Goal: Navigation & Orientation: Find specific page/section

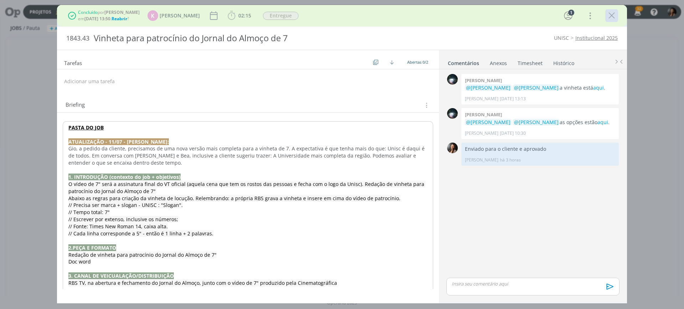
click at [613, 18] on icon "dialog" at bounding box center [611, 15] width 11 height 11
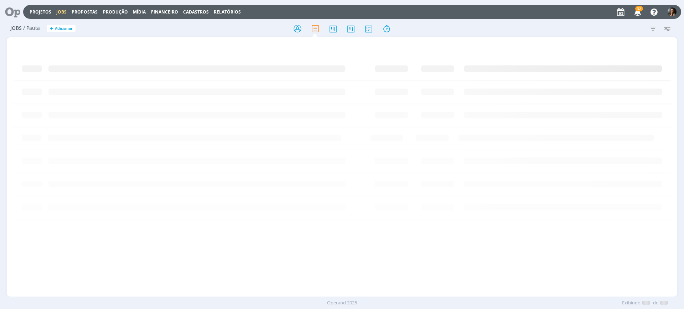
click at [16, 14] on div at bounding box center [342, 154] width 684 height 309
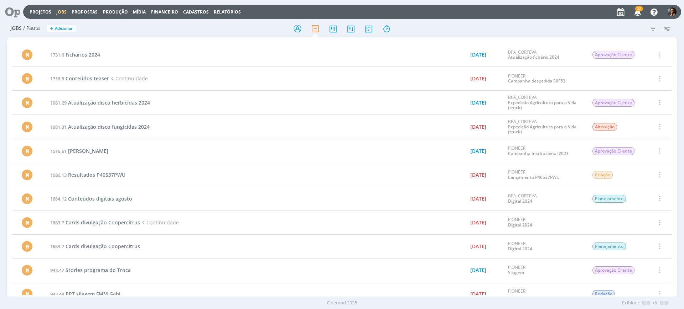
click at [13, 9] on icon at bounding box center [10, 12] width 15 height 14
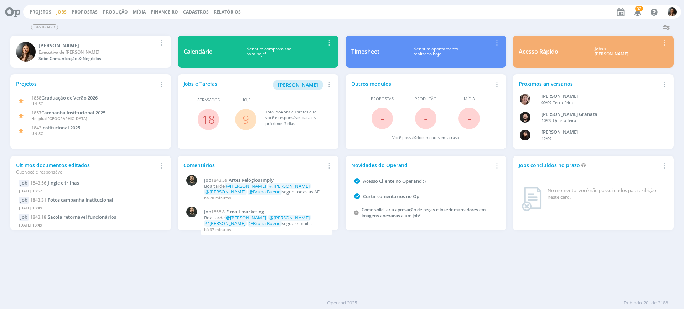
click at [64, 10] on link "Jobs" at bounding box center [61, 12] width 10 height 6
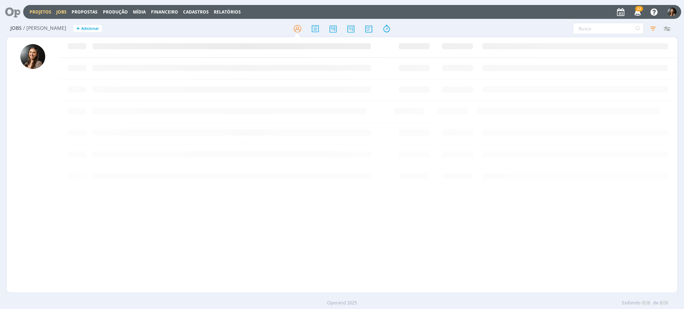
click at [44, 12] on link "Projetos" at bounding box center [41, 12] width 22 height 6
click at [40, 9] on link "Projetos" at bounding box center [41, 12] width 22 height 6
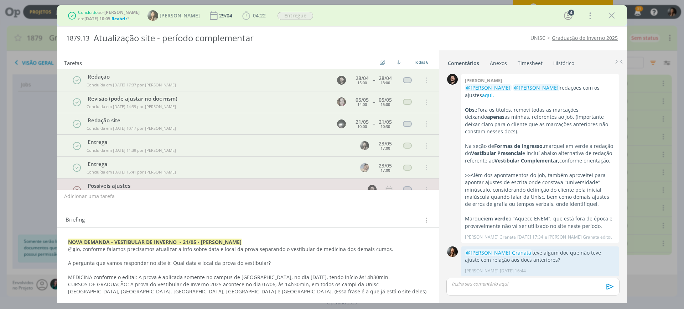
scroll to position [191, 0]
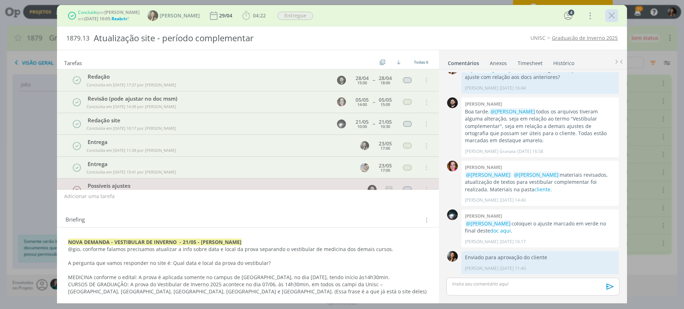
click at [610, 19] on icon "dialog" at bounding box center [611, 15] width 11 height 11
click at [38, 8] on div at bounding box center [342, 154] width 684 height 309
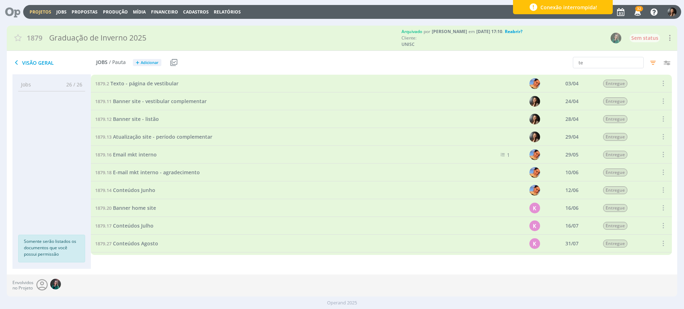
click at [40, 10] on link "Projetos" at bounding box center [41, 12] width 22 height 6
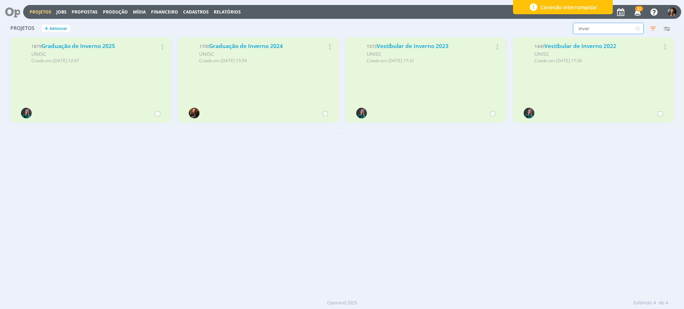
click at [630, 31] on input "inver" at bounding box center [608, 28] width 71 height 11
click at [635, 26] on icon at bounding box center [637, 28] width 9 height 11
click at [590, 26] on input "text" at bounding box center [608, 28] width 71 height 11
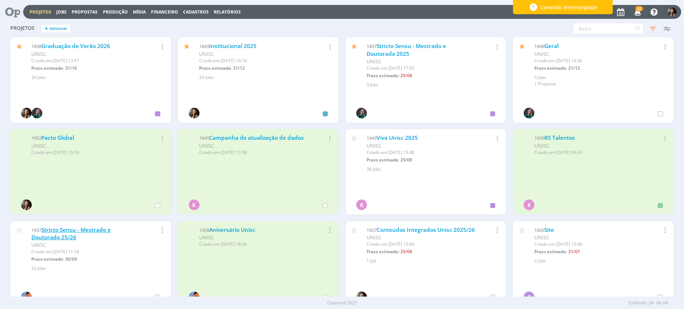
click at [64, 235] on link "Stricto Sensu - Mestrado e Doutorado 25/26" at bounding box center [70, 234] width 79 height 15
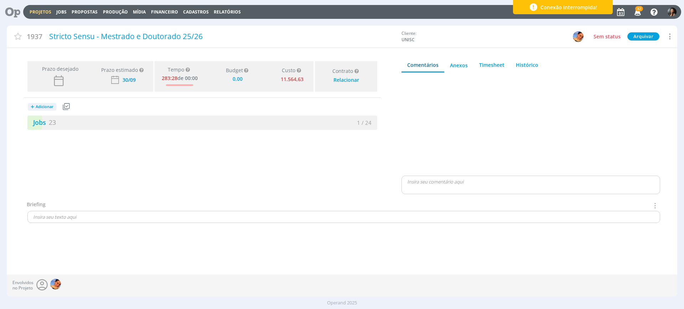
type input "0,00"
click at [183, 130] on div "Prazo desejado Prazo estimado Prazo estimado é a maior data dentre todos os job…" at bounding box center [202, 129] width 391 height 142
click at [187, 122] on div "Jobs 23" at bounding box center [114, 123] width 175 height 10
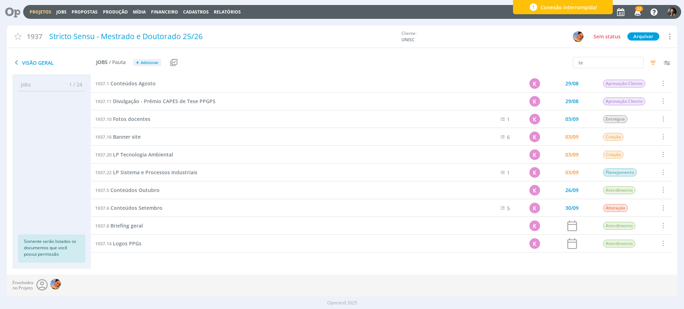
click at [208, 65] on div "Visão Geral Jobs / Pauta + Adicionar Usar Job de template Criar template a part…" at bounding box center [230, 63] width 447 height 18
click at [653, 63] on icon "button" at bounding box center [652, 62] width 13 height 13
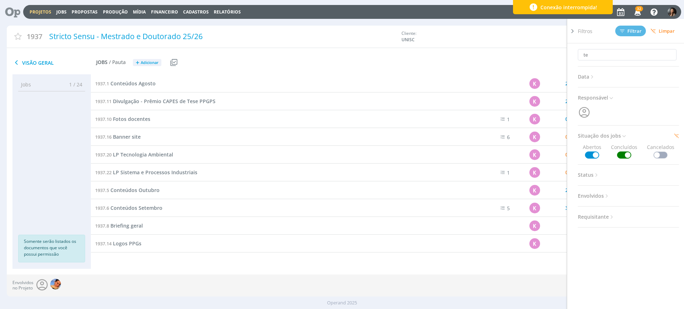
click at [625, 152] on span at bounding box center [624, 155] width 14 height 7
click at [625, 154] on div "te Data Personalizado a Responsável Situação dos jobs Abertos Concluídos Cancel…" at bounding box center [628, 127] width 101 height 169
click at [620, 134] on span "Situação dos jobs" at bounding box center [602, 135] width 49 height 9
click at [619, 153] on span at bounding box center [624, 155] width 14 height 7
drag, startPoint x: 613, startPoint y: 61, endPoint x: 636, endPoint y: 58, distance: 23.0
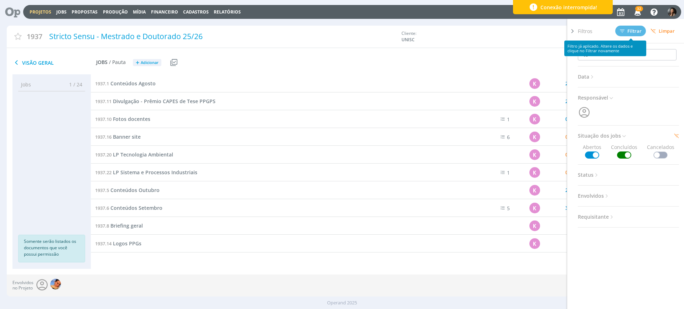
click at [615, 61] on div "te Data Personalizado a Responsável Situação dos jobs Abertos Concluídos Cancel…" at bounding box center [628, 135] width 101 height 184
click at [636, 57] on input "te" at bounding box center [627, 54] width 99 height 11
type input "t"
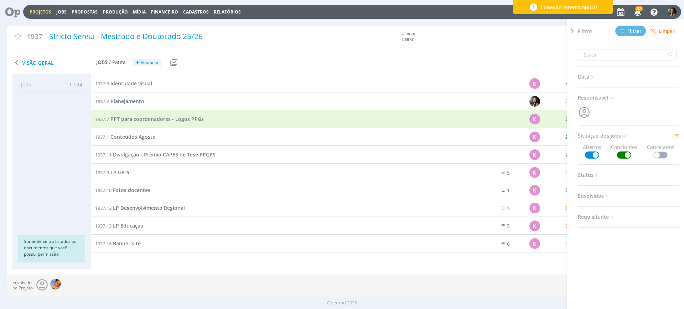
click at [276, 62] on div "Visão Geral Jobs / Pauta + Adicionar Usar Job de template Criar template a part…" at bounding box center [230, 63] width 447 height 18
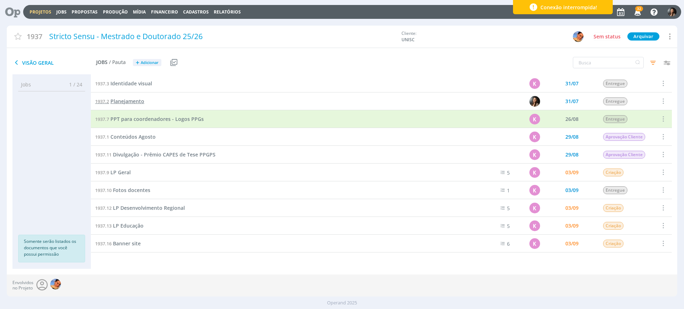
click at [134, 99] on span "Planejamento" at bounding box center [127, 101] width 34 height 7
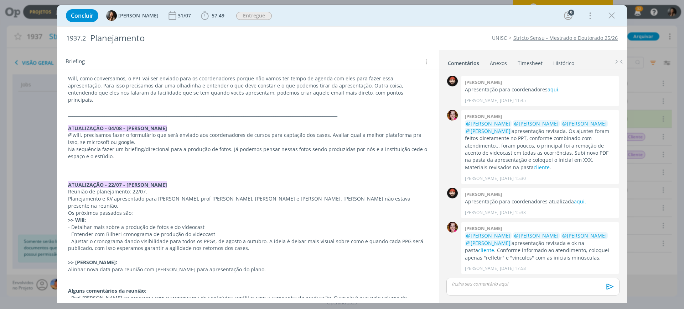
scroll to position [142, 0]
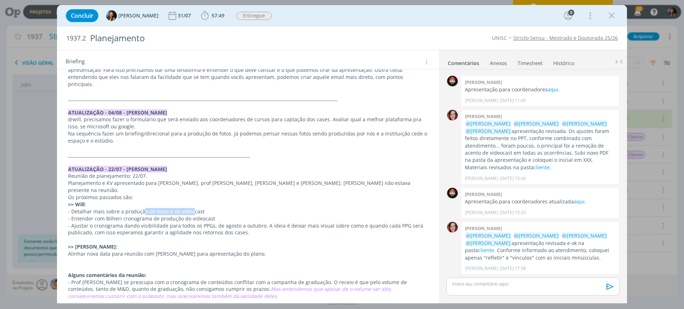
drag, startPoint x: 142, startPoint y: 198, endPoint x: 115, endPoint y: 205, distance: 27.9
click at [188, 208] on p "- Detalhar mais sobre a produção de fotos e do vídeocast" at bounding box center [248, 211] width 360 height 7
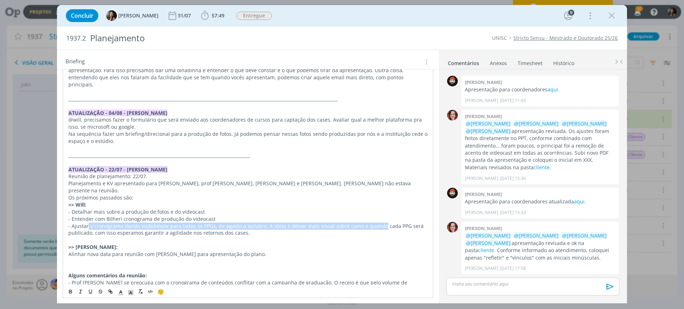
drag, startPoint x: 87, startPoint y: 213, endPoint x: 150, endPoint y: 241, distance: 68.2
click at [377, 223] on p "- Ajustar o cronograma dando visibilidade para todos os PPGs, de agosto a outub…" at bounding box center [247, 230] width 359 height 14
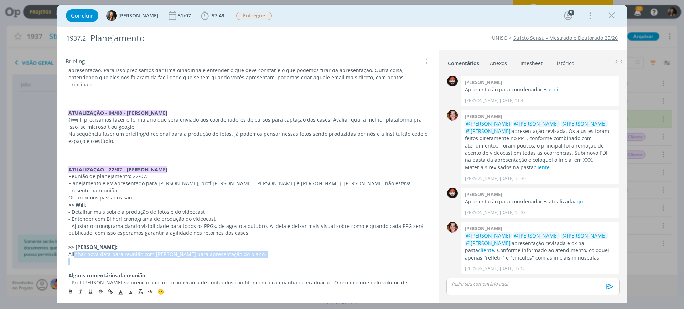
drag, startPoint x: 75, startPoint y: 238, endPoint x: 261, endPoint y: 243, distance: 186.3
click at [261, 244] on div "PASTA DO JOB ATUALIZAÇÃO - 29/08 - KAROL Gio, precisamos atualizar o formulário…" at bounding box center [248, 144] width 370 height 331
click at [260, 251] on p "Alinhar nova data para reunião com Luluani para apresentação do plano." at bounding box center [247, 254] width 359 height 7
click at [514, 261] on p "@William Meurer @Beatriz Luchese @Karoline Arend @Luíza Santana apresentação re…" at bounding box center [540, 247] width 150 height 29
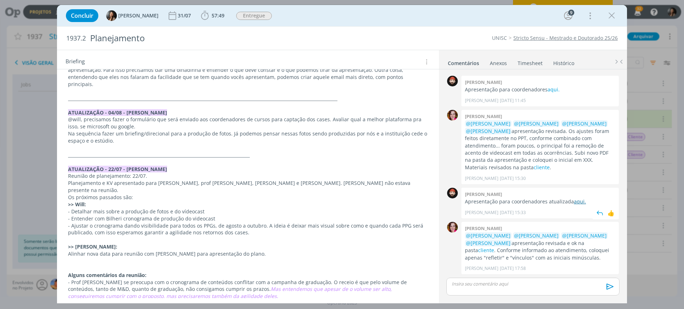
click at [578, 200] on link "aqui." at bounding box center [580, 201] width 12 height 7
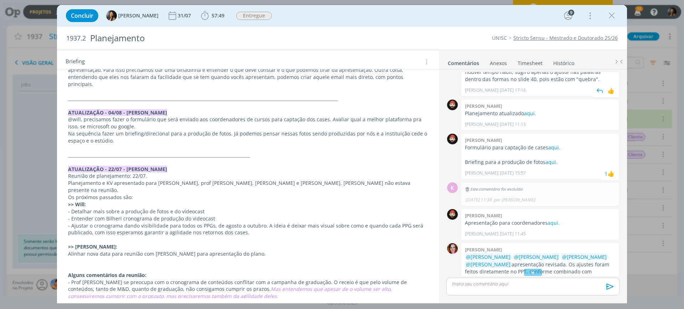
scroll to position [0, 0]
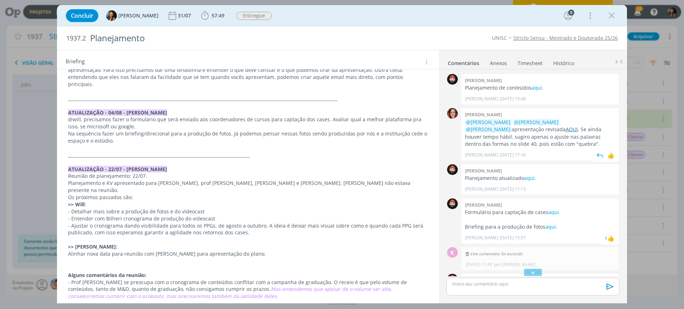
click at [566, 130] on link "AQUI" at bounding box center [572, 129] width 12 height 7
click at [522, 177] on p "Planejamento atualizado aqui." at bounding box center [540, 178] width 150 height 7
click at [529, 177] on link "aqui." at bounding box center [530, 178] width 12 height 7
click at [613, 14] on icon "dialog" at bounding box center [611, 15] width 11 height 11
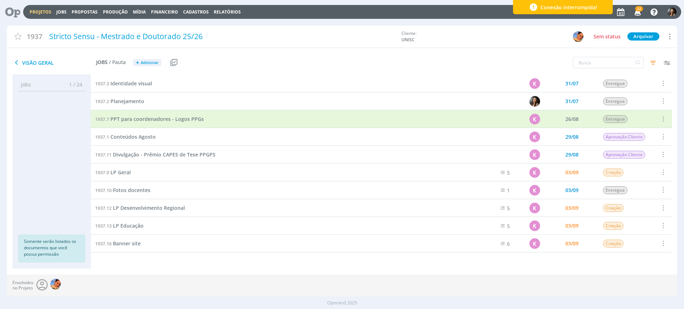
scroll to position [89, 0]
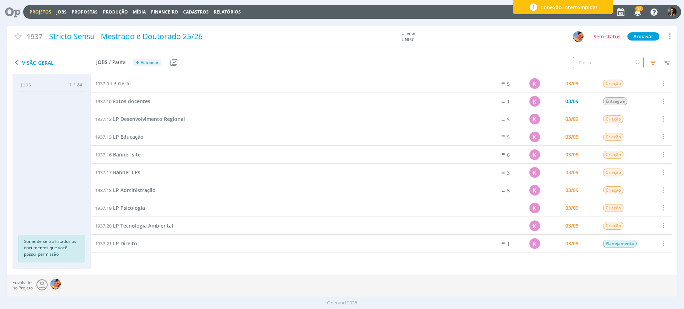
click at [623, 58] on input "text" at bounding box center [608, 62] width 71 height 11
drag, startPoint x: 619, startPoint y: 63, endPoint x: 611, endPoint y: 50, distance: 15.9
click at [619, 64] on input "text" at bounding box center [608, 62] width 71 height 11
type input "LP"
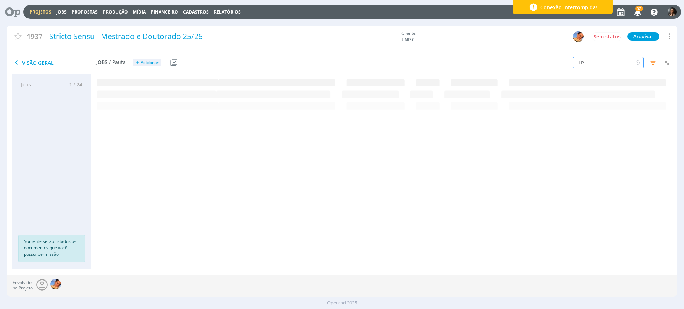
scroll to position [0, 0]
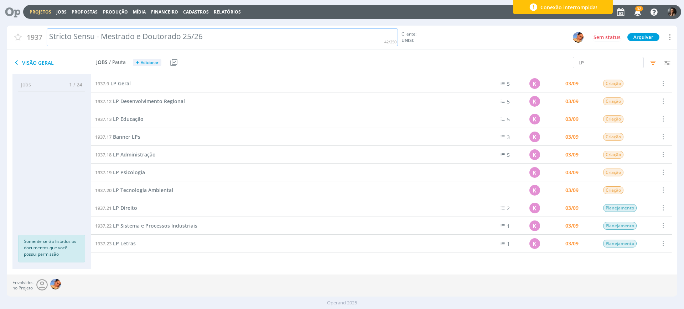
drag, startPoint x: 53, startPoint y: 11, endPoint x: 239, endPoint y: 22, distance: 185.9
click at [334, 27] on div "1937 Stricto Sensu - Mestrado e Doutorado 25/26 Cliente: UNISC Sem status Arqui…" at bounding box center [342, 38] width 670 height 24
click at [279, 9] on div "Projetos Jobs Propostas Produção Mídia Financeiro Cadastros Relatórios 32 Notif…" at bounding box center [352, 12] width 658 height 14
click at [127, 82] on span "LP Geral" at bounding box center [120, 83] width 20 height 7
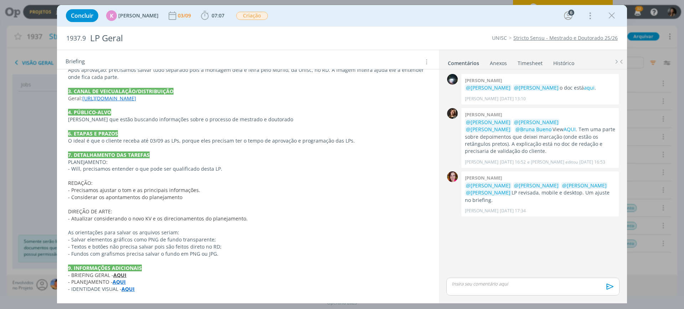
scroll to position [169, 0]
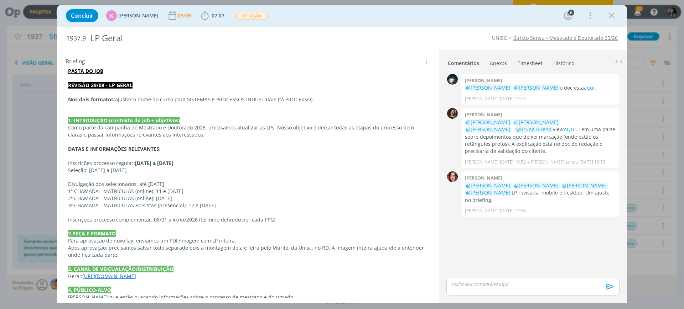
click at [167, 199] on span "2ª CHAMADA - MATRÍCULAS (online): 18/12/2025" at bounding box center [120, 198] width 104 height 7
click at [235, 207] on p "3ª CHAMADA - MATRÍCULAS Bolsistas (presencial): 12 e 13/01/2026" at bounding box center [247, 206] width 359 height 7
click at [112, 163] on span "Inscrições processo regular:" at bounding box center [101, 163] width 67 height 7
click at [69, 164] on span "Inscrições processo regular:" at bounding box center [101, 163] width 67 height 7
click at [139, 171] on p "Seleção: 24/11 a 05/12/2025" at bounding box center [248, 170] width 360 height 7
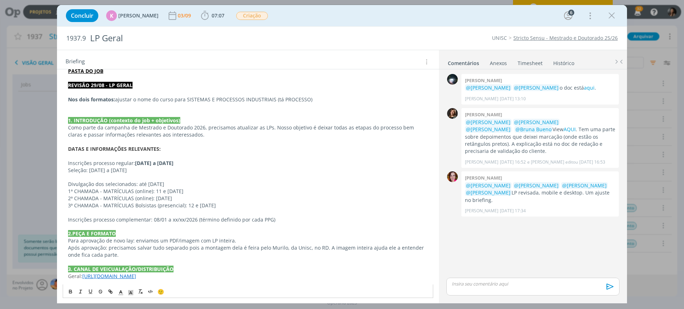
click at [188, 182] on p "Divulgação dos selecionados: até 08/12/2025" at bounding box center [248, 184] width 360 height 7
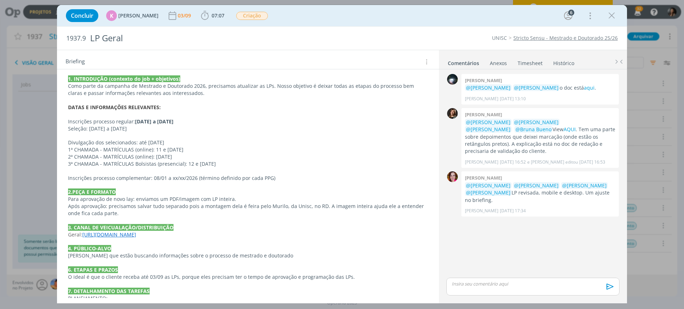
scroll to position [213, 0]
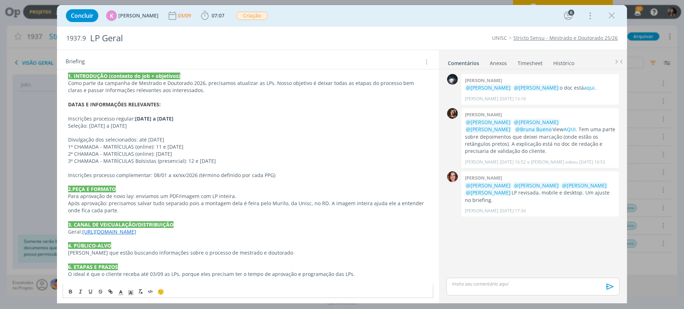
click at [89, 147] on span "1ª CHAMADA - MATRÍCULAS (online): 11 e 12/12/2025" at bounding box center [125, 147] width 115 height 7
click at [104, 142] on span "Divulgação dos selecionados: até 08/12/2025" at bounding box center [116, 139] width 96 height 7
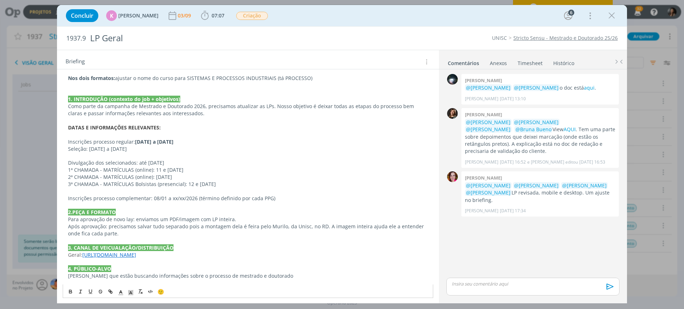
scroll to position [169, 0]
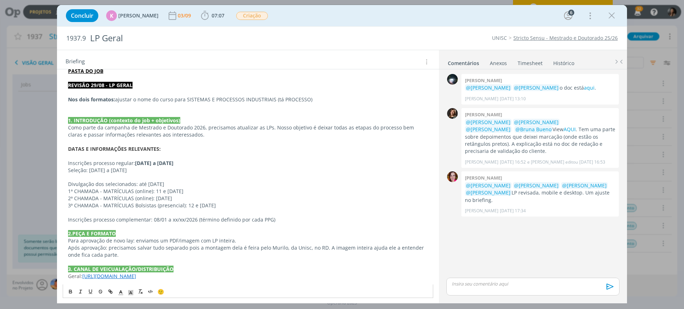
click at [155, 186] on span "Divulgação dos selecionados: até 08/12/2025" at bounding box center [116, 184] width 96 height 7
click at [162, 194] on span "1ª CHAMADA - MATRÍCULAS (online): 11 e 12/12/2025" at bounding box center [125, 191] width 115 height 7
click at [174, 182] on p "Divulgação dos selecionados: até 08/12/2025" at bounding box center [248, 184] width 360 height 7
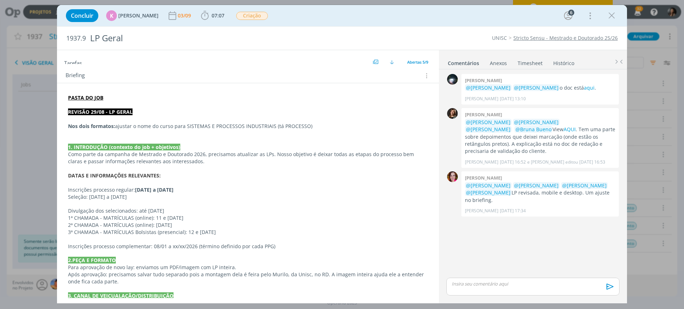
scroll to position [124, 0]
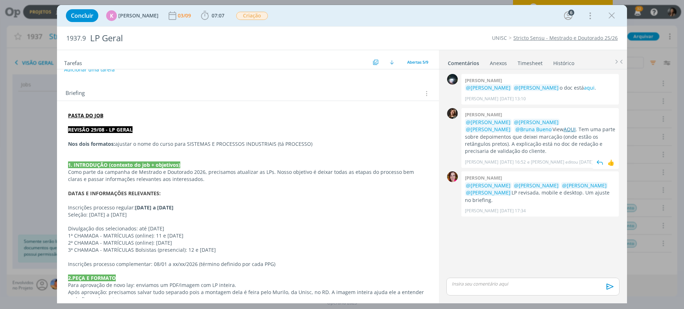
click at [563, 130] on link "AQUI" at bounding box center [569, 129] width 12 height 7
click at [616, 12] on icon "dialog" at bounding box center [611, 15] width 11 height 11
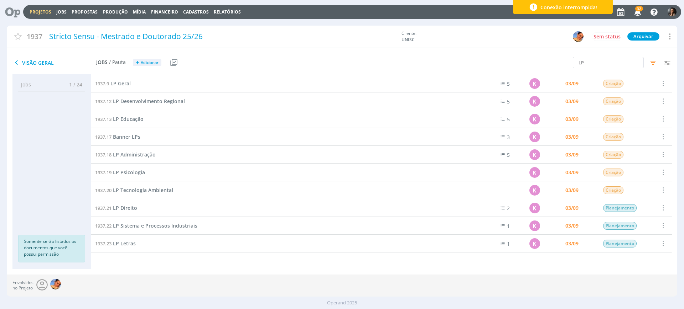
click at [128, 156] on span "LP Administração" at bounding box center [134, 154] width 43 height 7
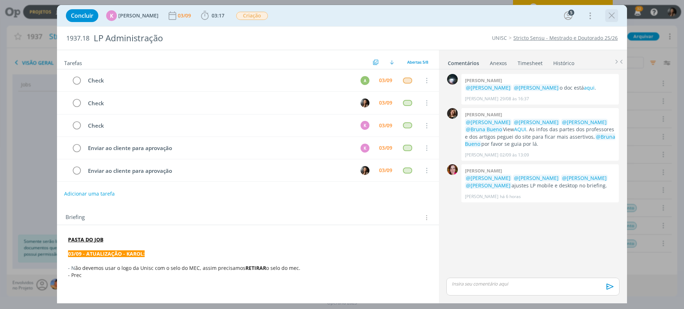
click at [611, 16] on icon "dialog" at bounding box center [611, 15] width 11 height 11
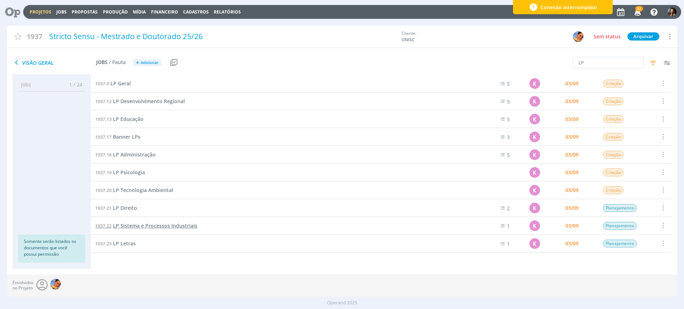
scroll to position [16, 0]
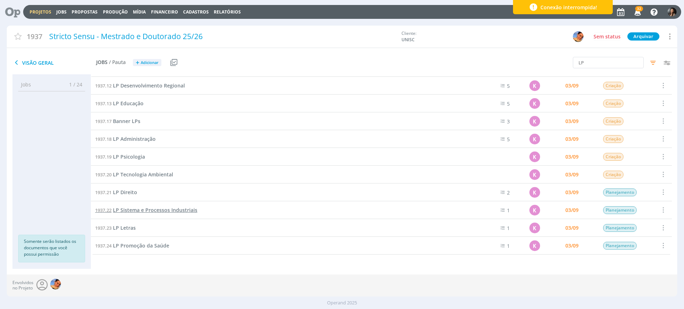
click at [148, 209] on span "LP Sistema e Processos Industriais" at bounding box center [155, 210] width 84 height 7
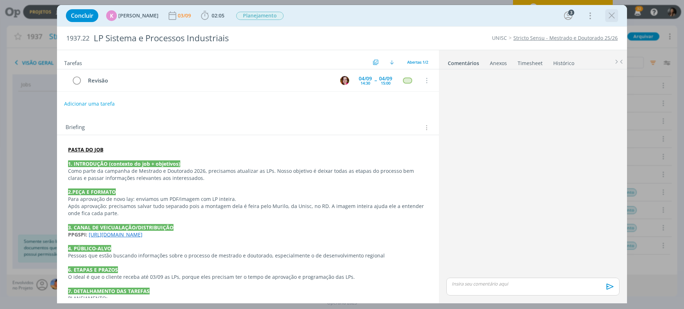
click at [614, 15] on icon "dialog" at bounding box center [611, 15] width 11 height 11
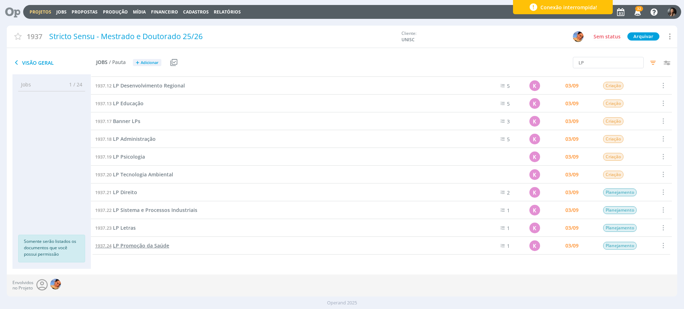
click at [144, 245] on span "LP Promoção da Saúde" at bounding box center [141, 246] width 56 height 7
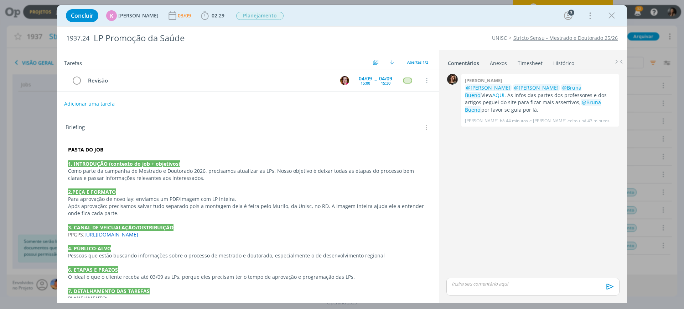
click at [123, 235] on link "https://pg.unisc.br/ppg_promocao_da_saude" at bounding box center [111, 234] width 54 height 7
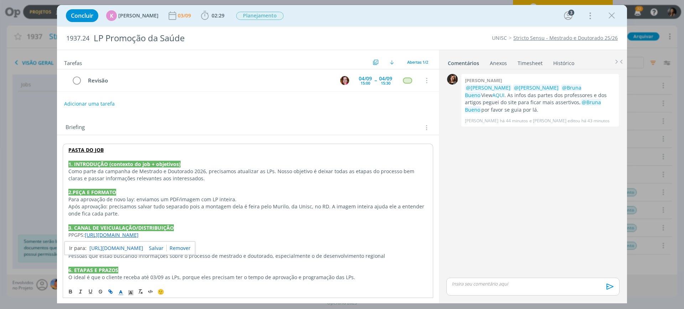
click at [132, 245] on link "https://pg.unisc.br/ppg_promocao_da_saude" at bounding box center [116, 248] width 54 height 9
drag, startPoint x: 614, startPoint y: 14, endPoint x: 191, endPoint y: 238, distance: 478.1
click at [614, 14] on icon "dialog" at bounding box center [611, 15] width 11 height 11
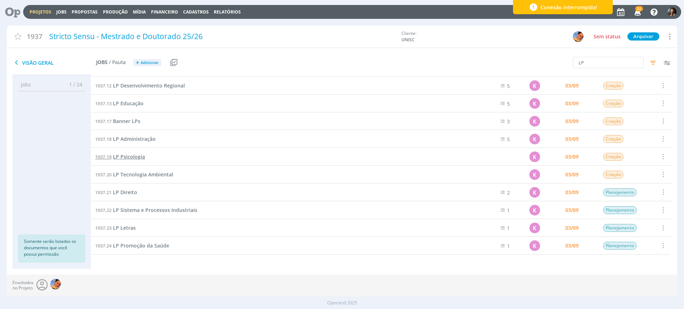
click at [132, 156] on span "LP Psicologia" at bounding box center [129, 156] width 32 height 7
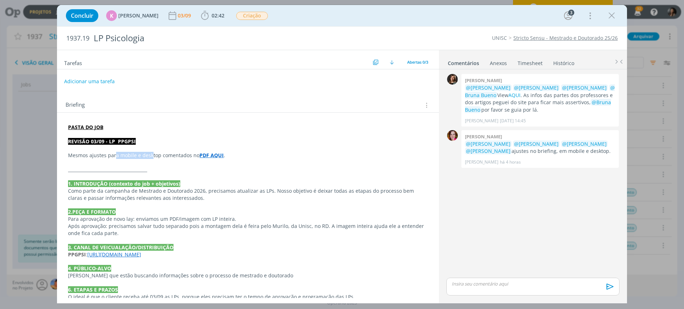
drag, startPoint x: 115, startPoint y: 156, endPoint x: 152, endPoint y: 161, distance: 38.1
click at [151, 159] on div "PASTA DO JOB REVISÃO 03/09 - LP PPGPSI Mesmos ajustes para mobile e desktop com…" at bounding box center [248, 286] width 370 height 331
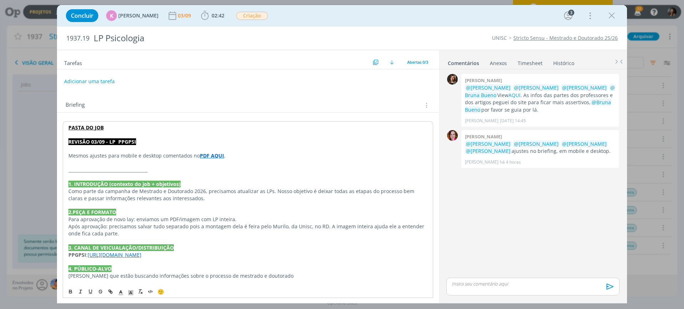
click at [153, 161] on p "dialog" at bounding box center [247, 163] width 359 height 7
drag, startPoint x: 236, startPoint y: 181, endPoint x: 144, endPoint y: 145, distance: 98.9
click at [235, 180] on div "PASTA DO JOB REVISÃO 03/09 - LP PPGPSI Mesmos ajustes para mobile e desktop com…" at bounding box center [248, 286] width 370 height 331
click at [153, 131] on p "dialog" at bounding box center [247, 134] width 359 height 7
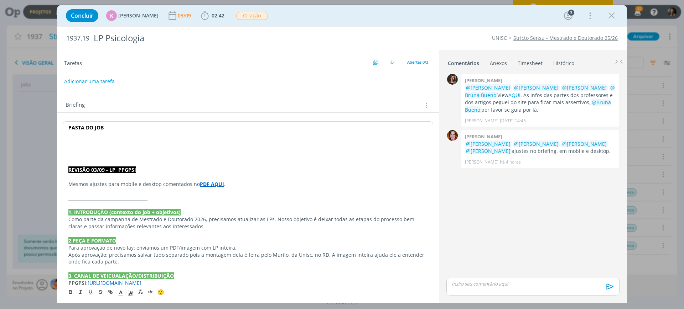
click at [87, 141] on p "dialog" at bounding box center [247, 142] width 359 height 7
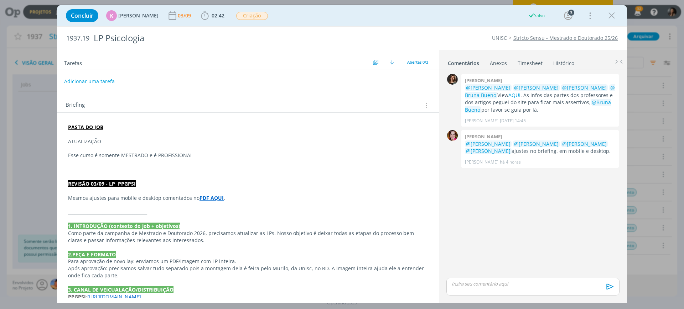
click at [217, 159] on p "dialog" at bounding box center [248, 162] width 360 height 7
drag, startPoint x: 101, startPoint y: 152, endPoint x: 125, endPoint y: 155, distance: 24.0
click at [102, 153] on p "Esse curso é somente MESTRADO e é PROFISSIONAL" at bounding box center [248, 155] width 360 height 7
click at [240, 155] on p "Esse curso tem somente MESTRADO e é PROFISSIONAL" at bounding box center [248, 155] width 360 height 7
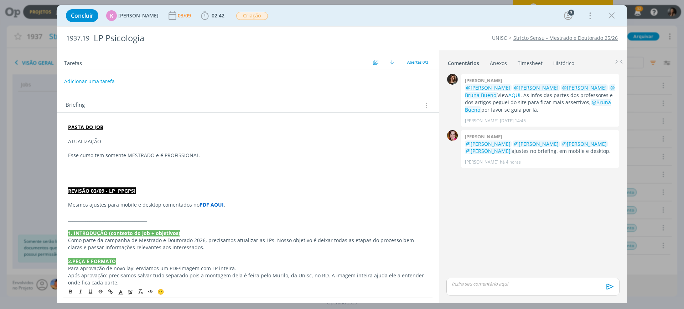
click at [167, 147] on p "dialog" at bounding box center [248, 148] width 360 height 7
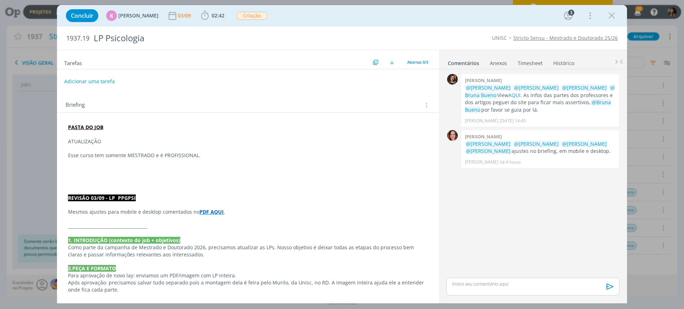
drag, startPoint x: 230, startPoint y: 157, endPoint x: 668, endPoint y: 26, distance: 457.7
click at [230, 157] on p "Esse curso tem somente MESTRADO e é PROFISSIONAL." at bounding box center [248, 155] width 360 height 7
click at [612, 14] on icon "dialog" at bounding box center [611, 15] width 11 height 11
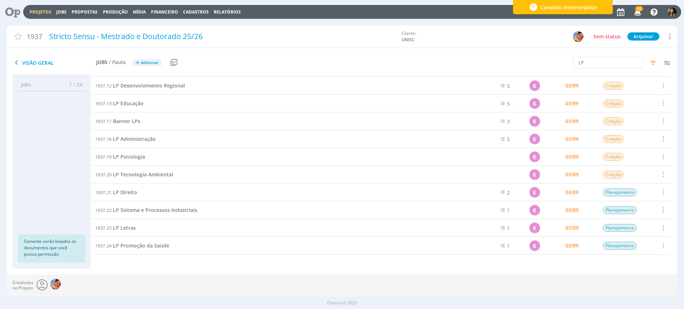
click at [135, 265] on div "1937.3 Identidade visual K 31/07 Entregue Selecionar Concluir Cancelar Iniciar …" at bounding box center [381, 171] width 581 height 194
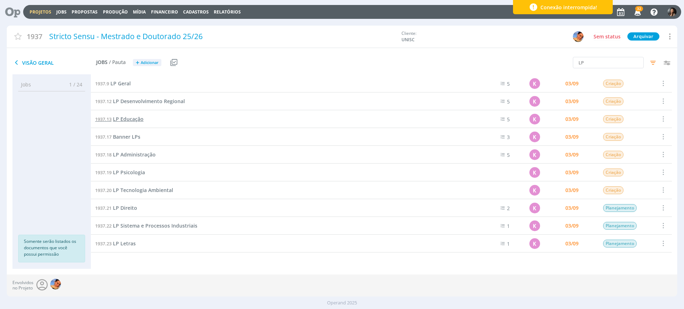
click at [131, 118] on span "LP Educação" at bounding box center [128, 119] width 31 height 7
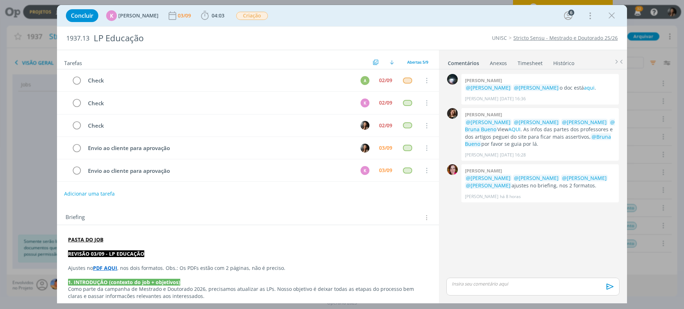
click at [660, 287] on div "Concluir K Karoline Arend 03/09 04:03 Iniciar Apontar Data * 03/09/2025 Horas *…" at bounding box center [342, 154] width 684 height 309
click at [573, 259] on div "0 Giovanni zacchini @Karoline Arend @Letícia Frantz o doc está aqui . Giovanni …" at bounding box center [532, 174] width 179 height 204
click at [30, 160] on div "Concluir K Karoline Arend 03/09 04:03 Iniciar Apontar Data * 03/09/2025 Horas *…" at bounding box center [342, 154] width 684 height 309
click at [614, 16] on icon "dialog" at bounding box center [611, 15] width 11 height 11
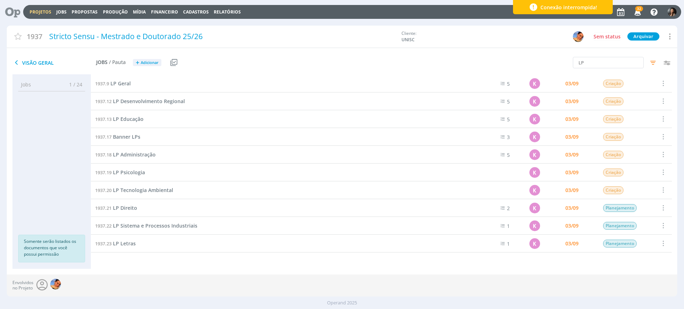
click at [282, 70] on div "Visão Geral Jobs / Pauta + Adicionar Usar Job de template Criar template a part…" at bounding box center [230, 63] width 447 height 18
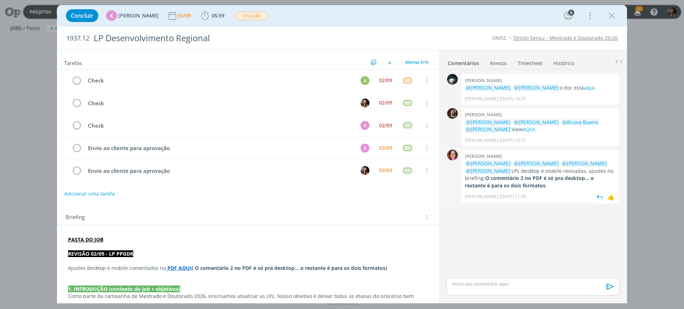
drag, startPoint x: 529, startPoint y: 244, endPoint x: 513, endPoint y: 198, distance: 49.4
click at [527, 242] on div "0 Giovanni zacchini @Karoline Arend @Letícia Frantz o doc está aqui . Giovanni …" at bounding box center [532, 174] width 179 height 204
click at [535, 130] on link "AQUI" at bounding box center [528, 129] width 12 height 7
click at [584, 88] on link "aqui" at bounding box center [589, 87] width 11 height 7
click at [543, 236] on div "0 Giovanni zacchini @Karoline Arend @Letícia Frantz o doc está aqui . Giovanni …" at bounding box center [532, 174] width 179 height 204
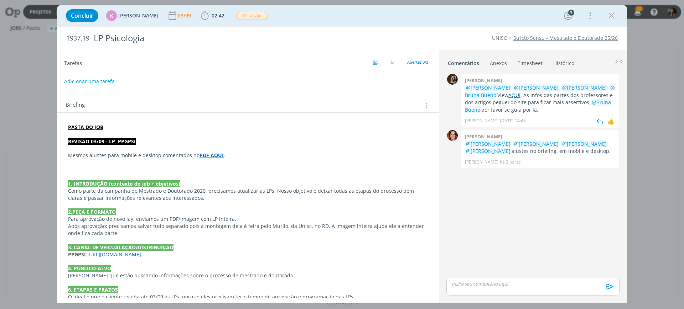
click at [520, 95] on link "AQUI" at bounding box center [514, 95] width 12 height 7
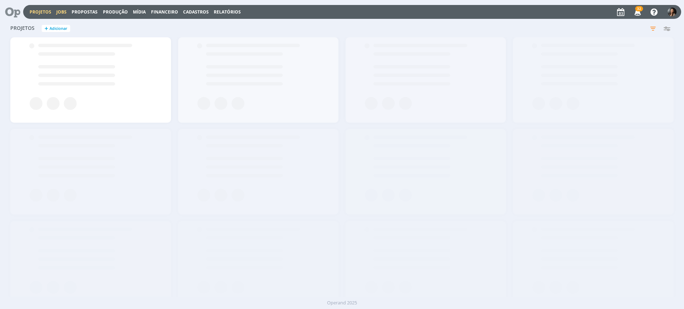
click at [63, 9] on link "Jobs" at bounding box center [61, 12] width 10 height 6
click at [63, 11] on link "Jobs" at bounding box center [61, 12] width 10 height 6
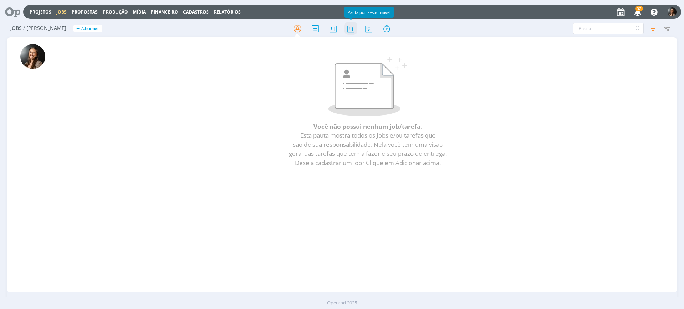
click at [349, 30] on icon at bounding box center [350, 29] width 13 height 14
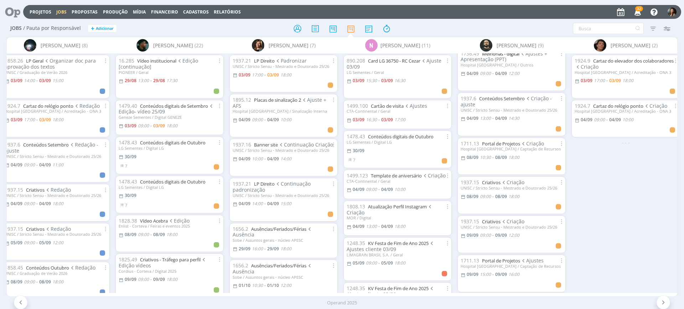
scroll to position [52, 0]
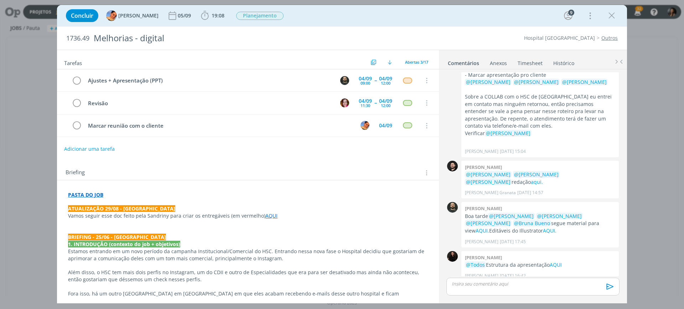
click at [335, 264] on p "dialog" at bounding box center [248, 265] width 360 height 7
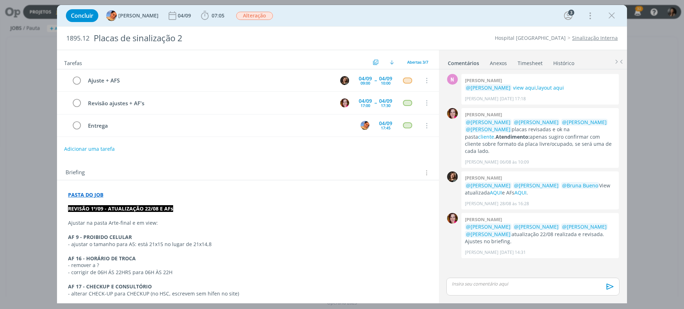
drag, startPoint x: 613, startPoint y: 13, endPoint x: 503, endPoint y: 62, distance: 120.2
click at [613, 13] on icon "dialog" at bounding box center [611, 15] width 11 height 11
